Goal: Transaction & Acquisition: Purchase product/service

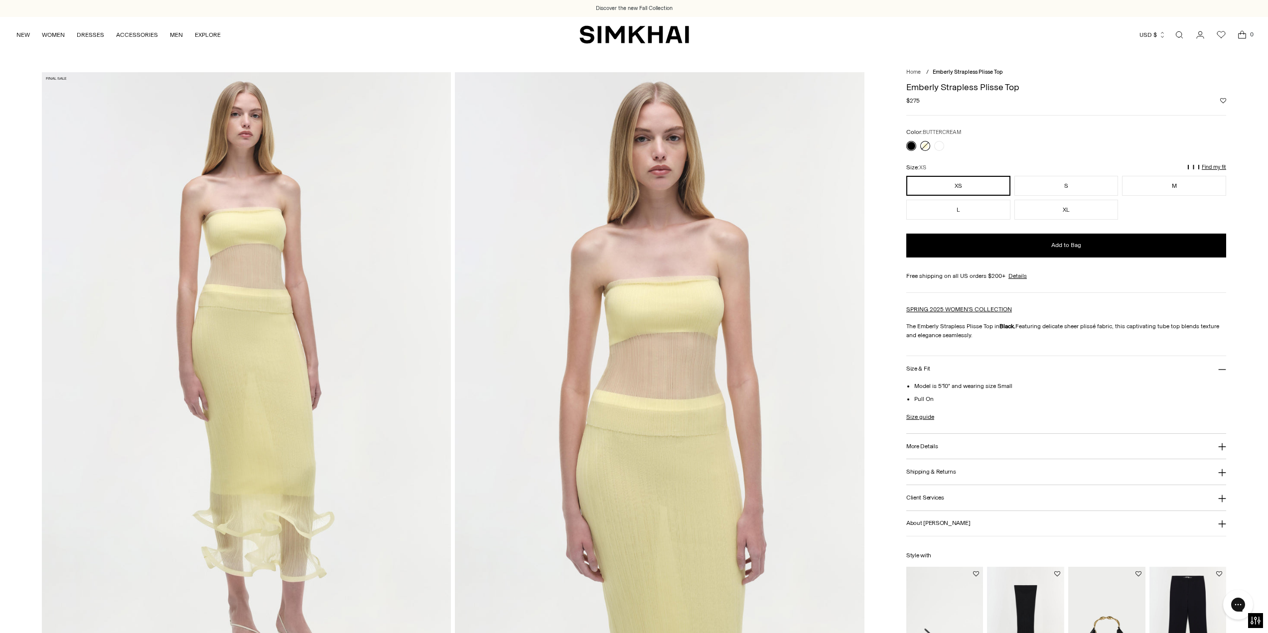
click at [925, 148] on link at bounding box center [926, 146] width 10 height 10
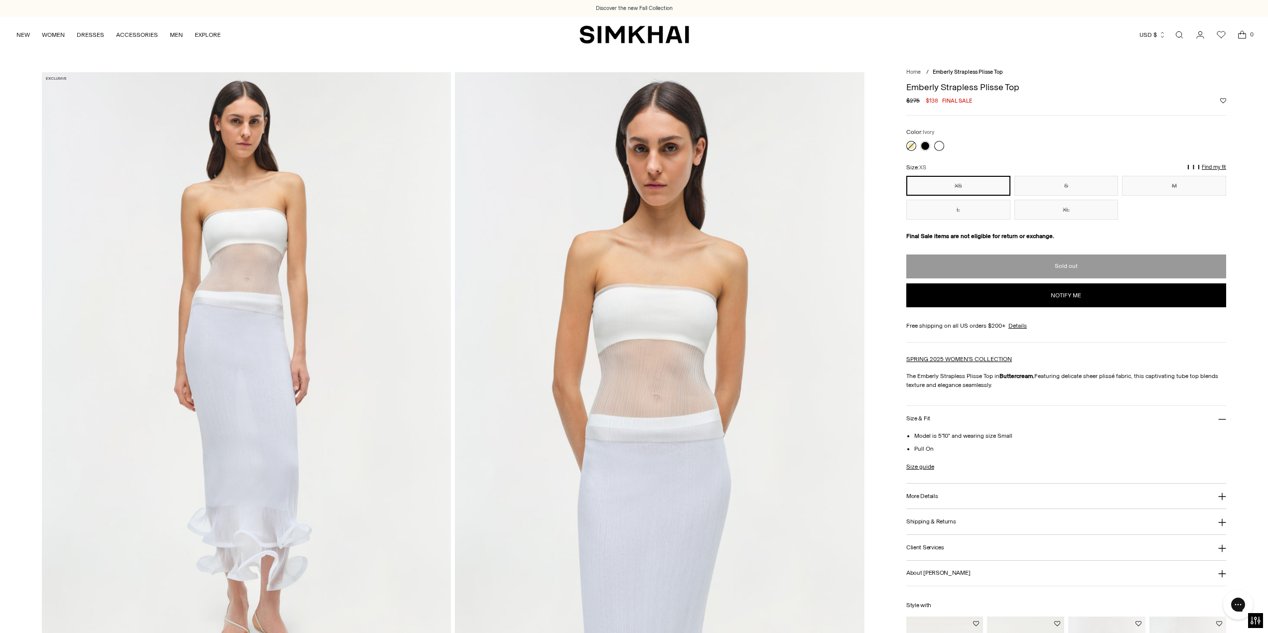
click at [939, 151] on link at bounding box center [940, 146] width 10 height 10
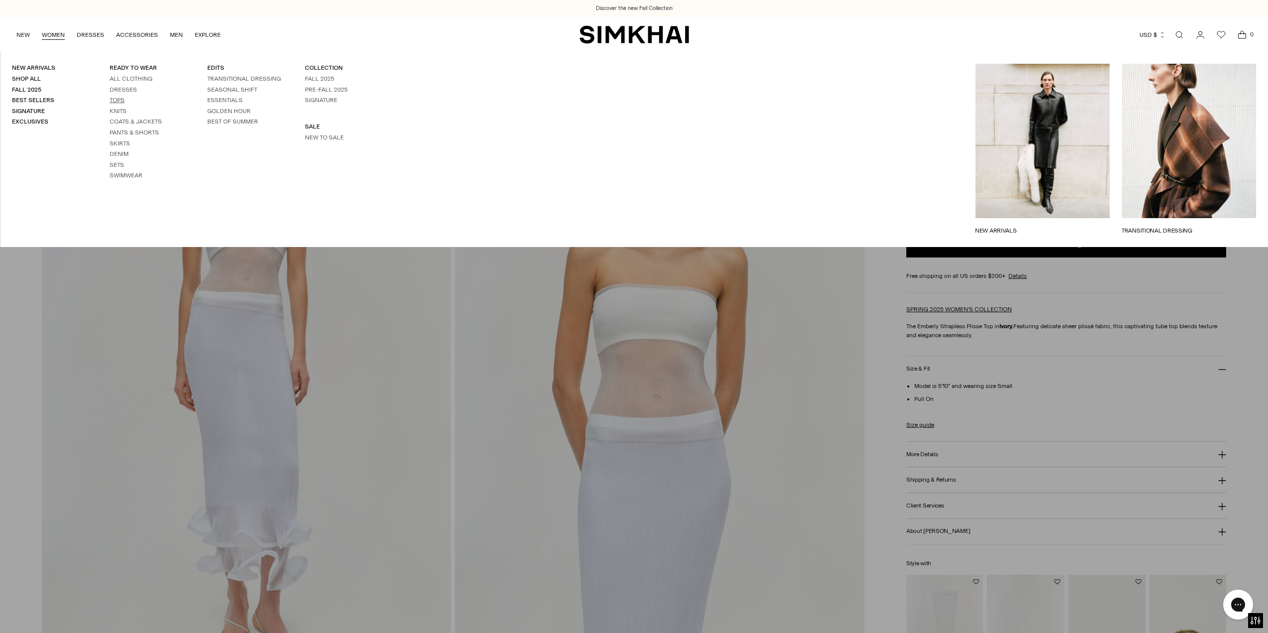
click at [119, 98] on link "Tops" at bounding box center [117, 100] width 15 height 7
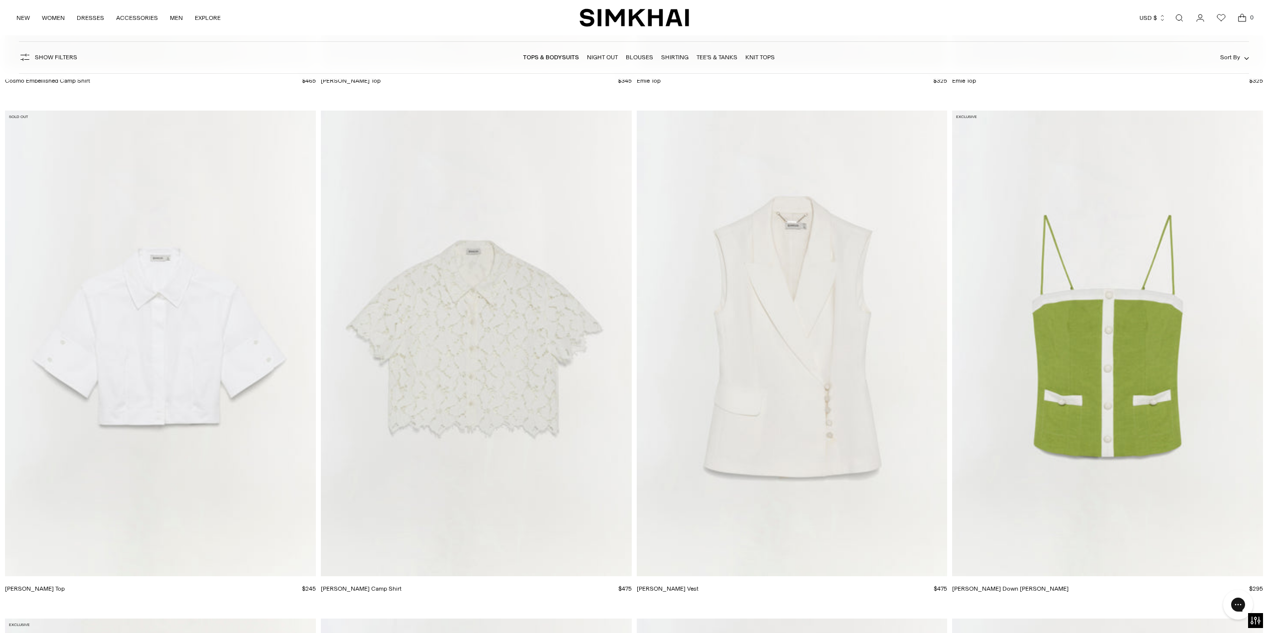
scroll to position [8324, 0]
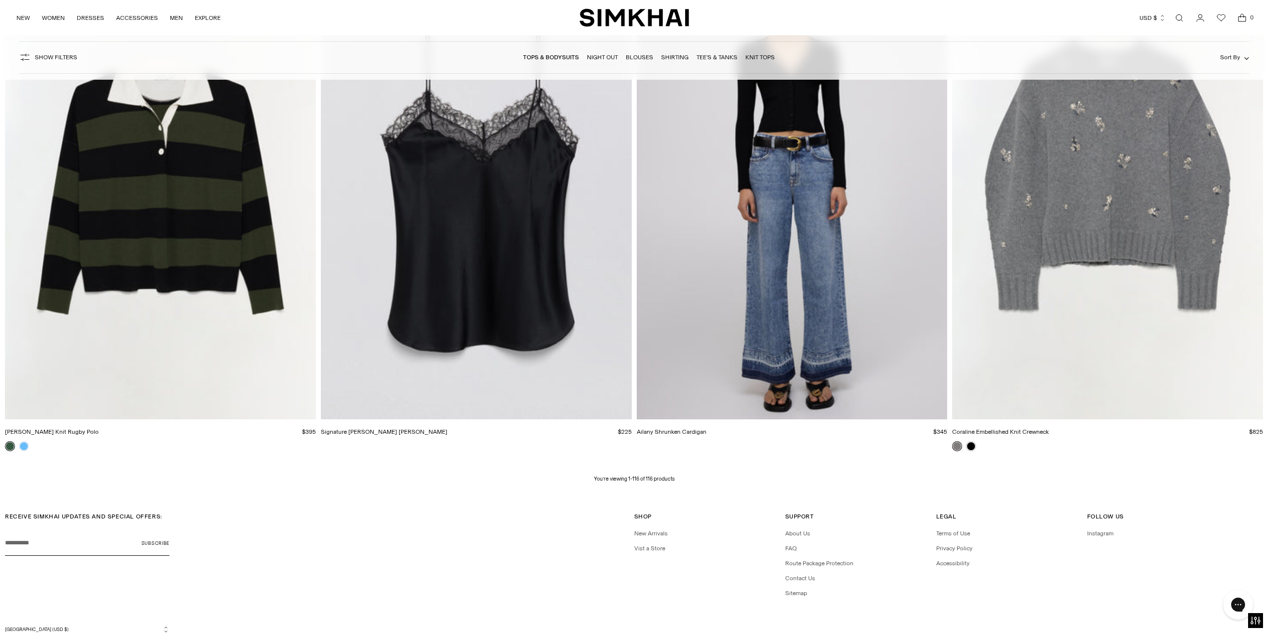
scroll to position [14698, 0]
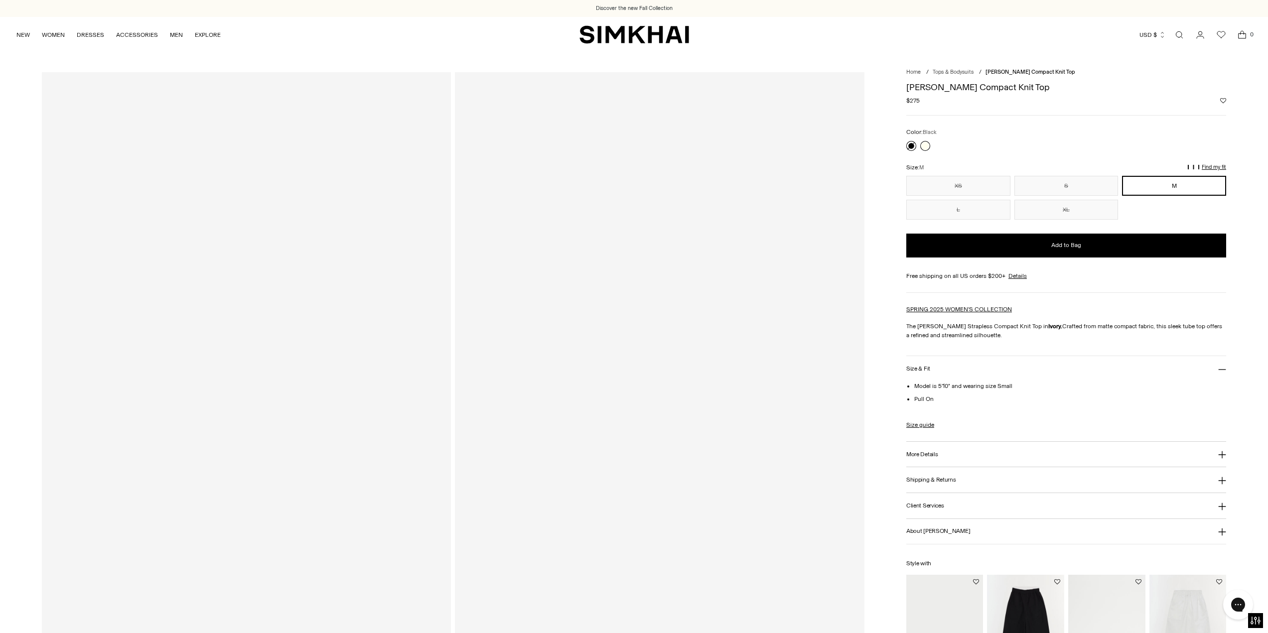
click at [911, 147] on link at bounding box center [912, 146] width 10 height 10
